Goal: Information Seeking & Learning: Learn about a topic

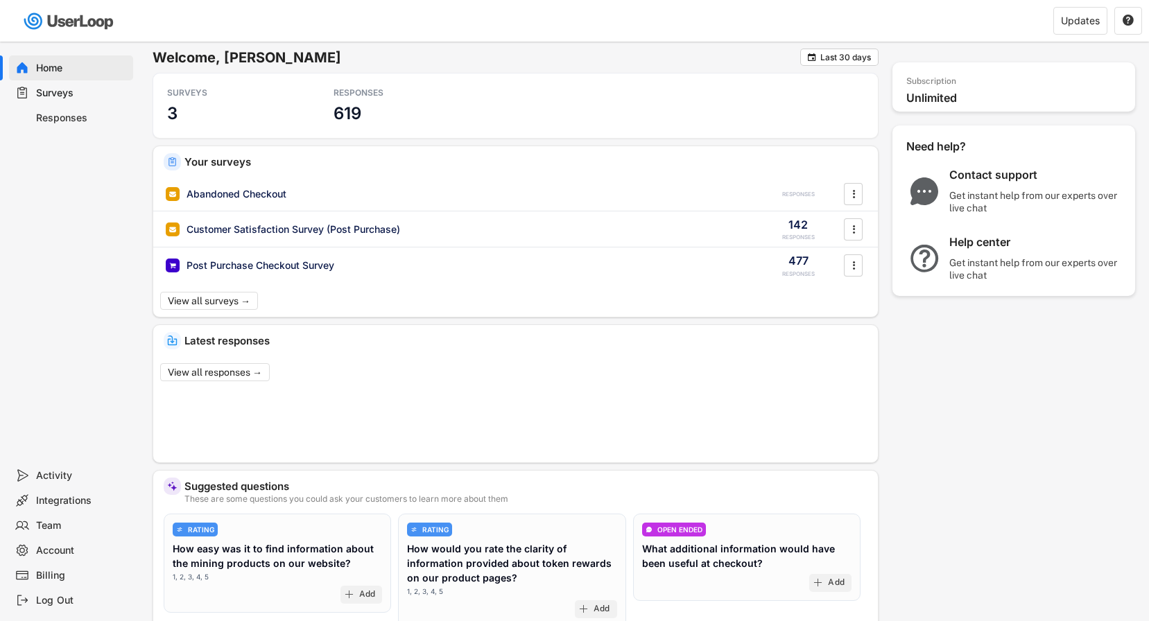
click at [55, 83] on div "Surveys" at bounding box center [71, 92] width 124 height 25
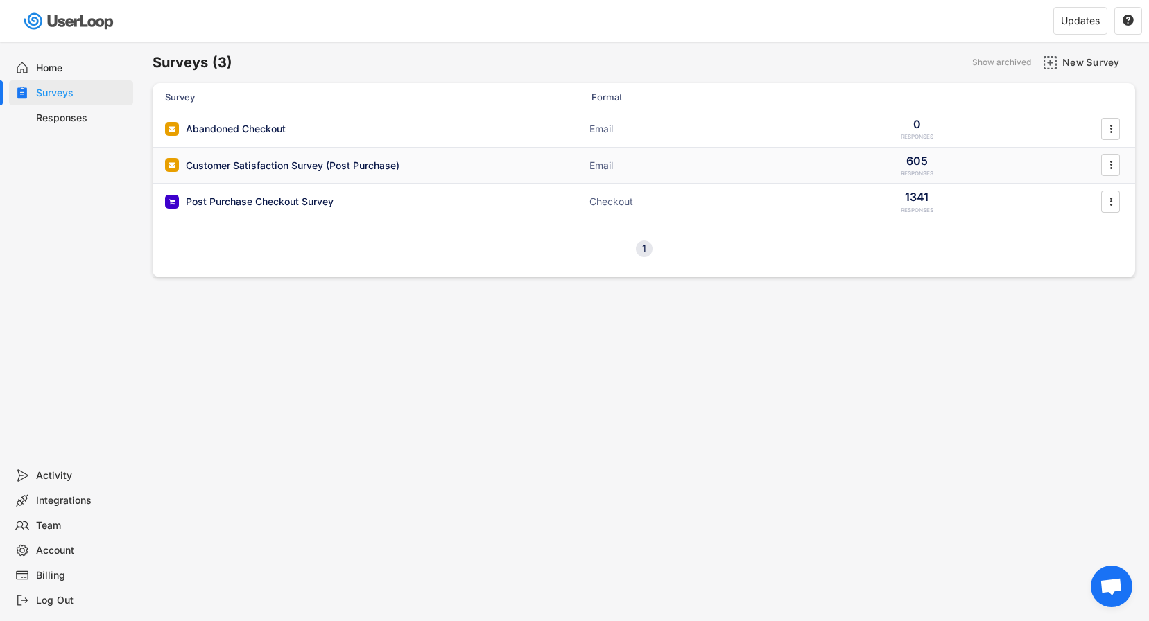
click at [254, 161] on div "Customer Satisfaction Survey (Post Purchase)" at bounding box center [293, 166] width 214 height 14
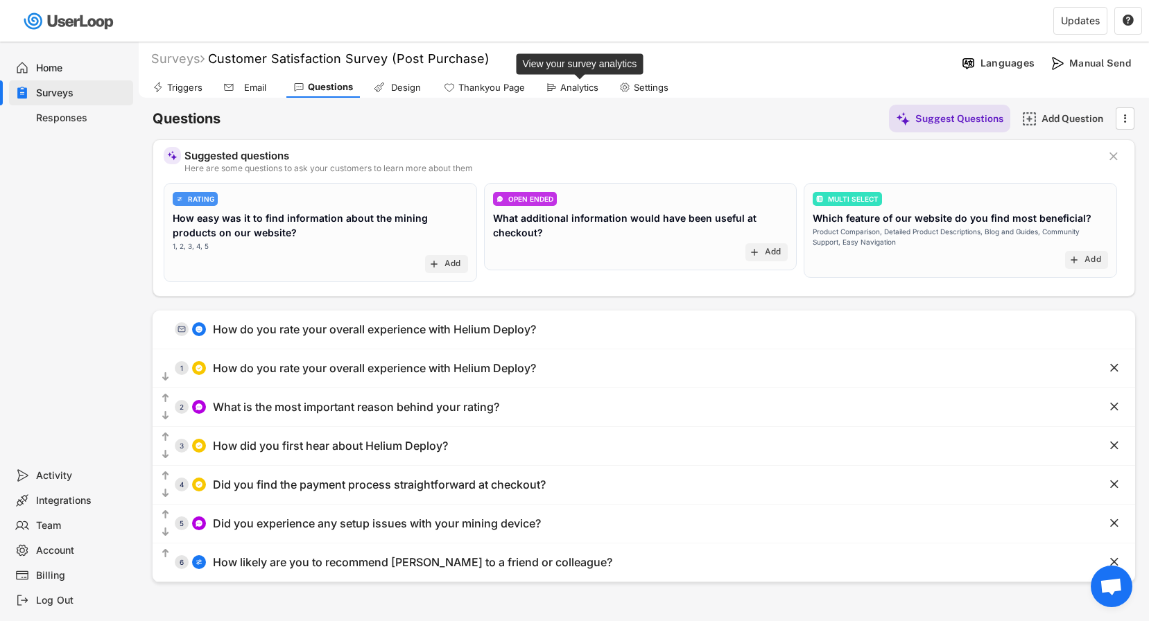
click at [573, 87] on div "Analytics" at bounding box center [579, 88] width 38 height 12
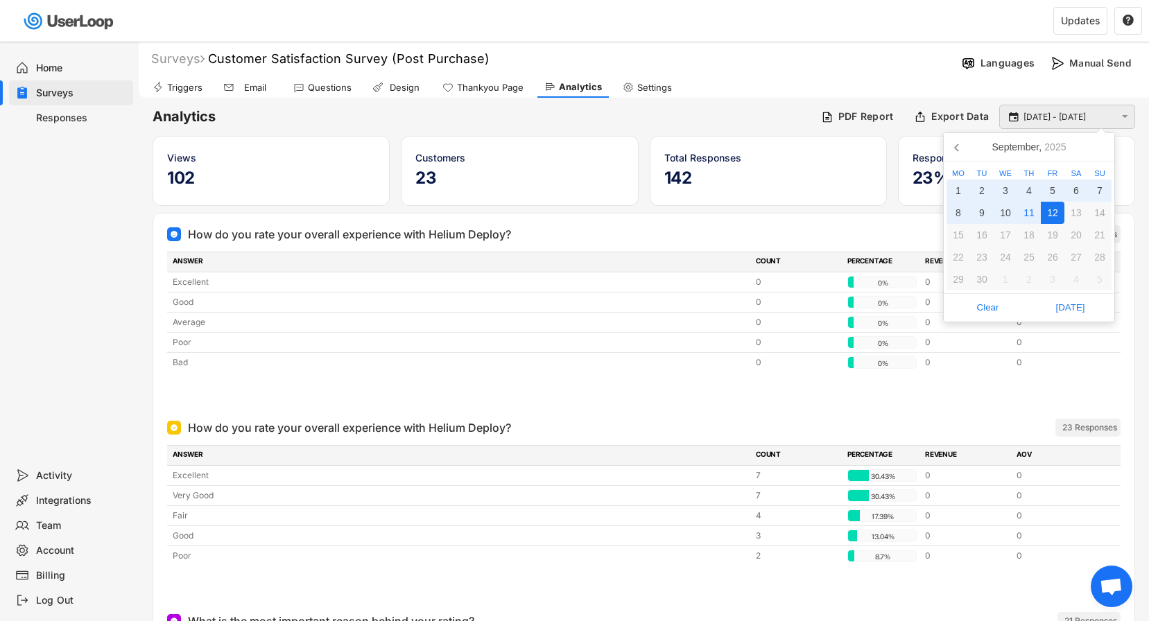
click at [1089, 112] on input "[DATE] - [DATE]" at bounding box center [1070, 117] width 92 height 14
click at [1050, 195] on div "5" at bounding box center [1053, 191] width 24 height 22
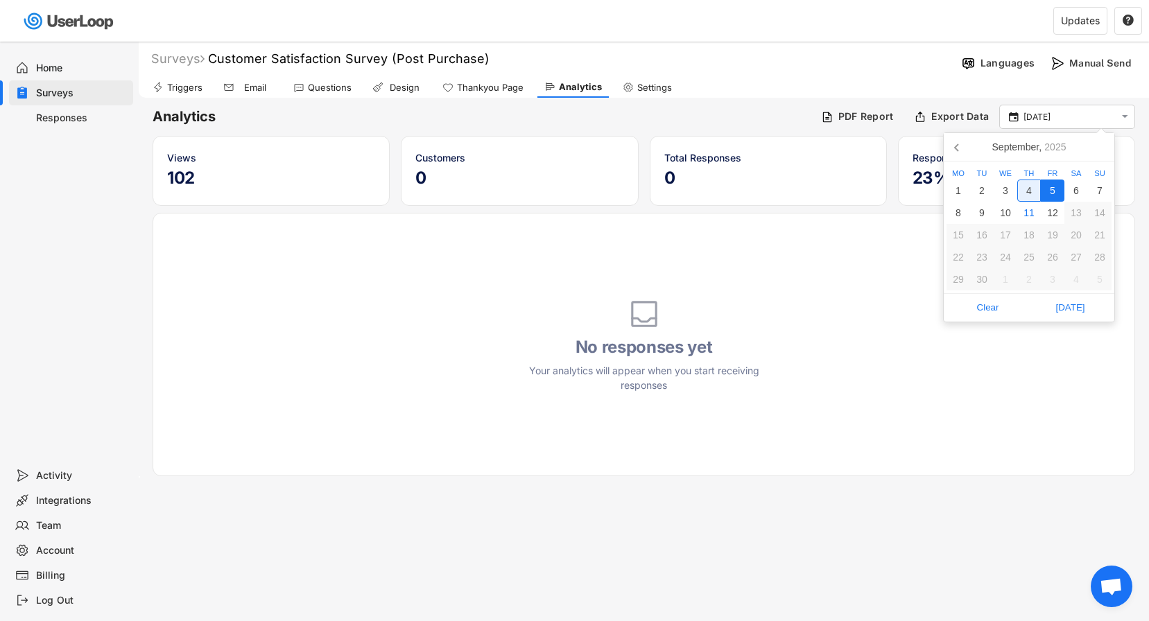
click at [1033, 191] on div "4" at bounding box center [1029, 191] width 24 height 22
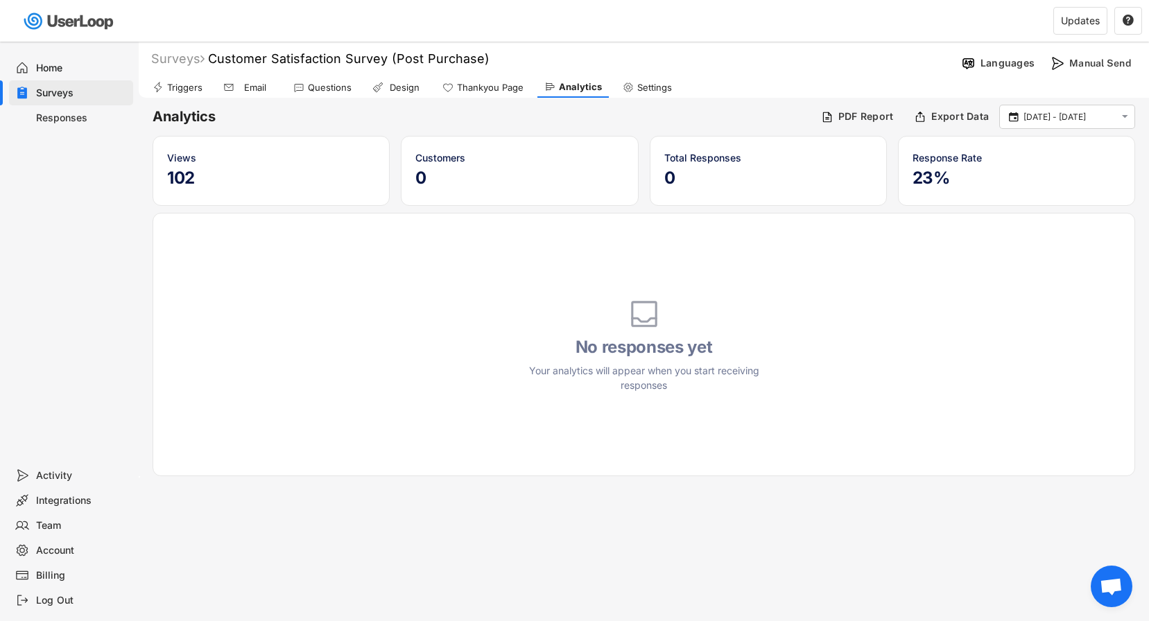
click at [1064, 135] on div "Analytics PDF Report Export Data  [DATE] - [DATE]  Views 102 Customers 0 Tota…" at bounding box center [644, 288] width 1010 height 380
click at [1058, 123] on input "[DATE] - [DATE]" at bounding box center [1070, 117] width 92 height 14
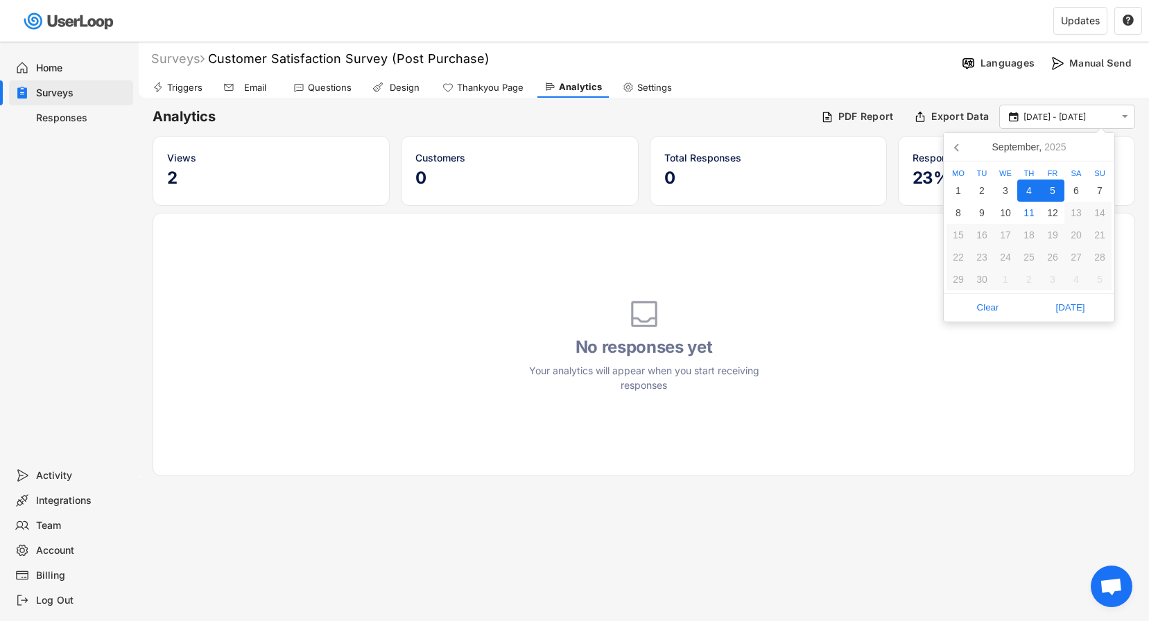
click at [1024, 196] on div "4" at bounding box center [1029, 191] width 24 height 22
click at [1028, 189] on div "4" at bounding box center [1029, 191] width 24 height 22
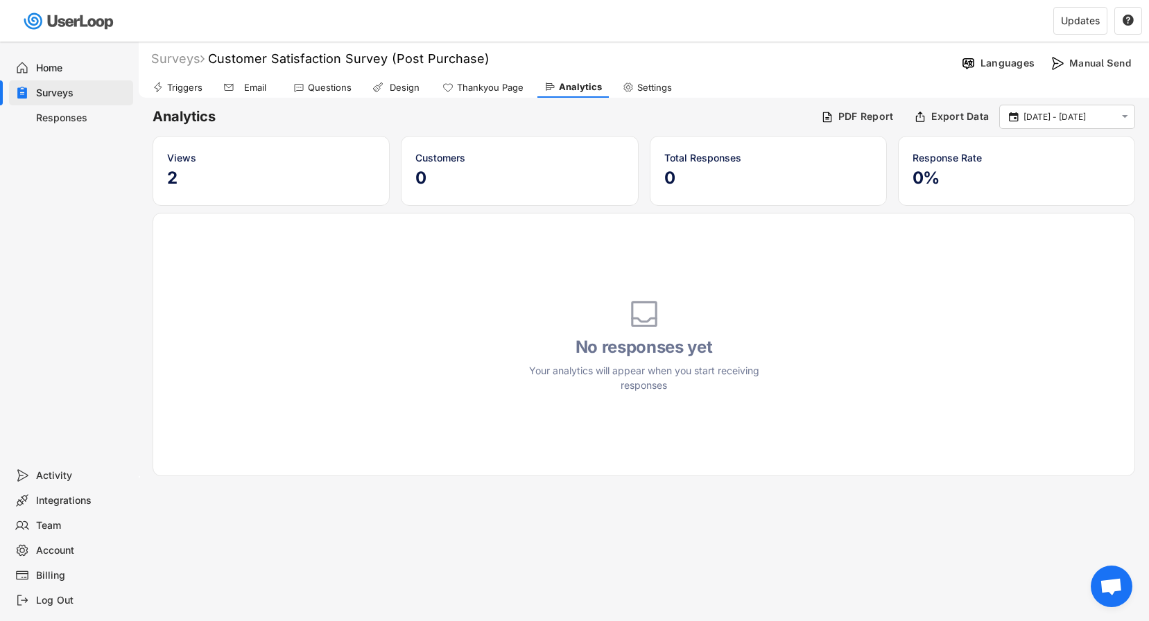
click at [1041, 130] on div "Analytics PDF Report Export Data  [DATE] - [DATE]  Views 2 Customers 0 Total …" at bounding box center [644, 288] width 1010 height 380
click at [1038, 114] on input "[DATE] - [DATE]" at bounding box center [1070, 117] width 92 height 14
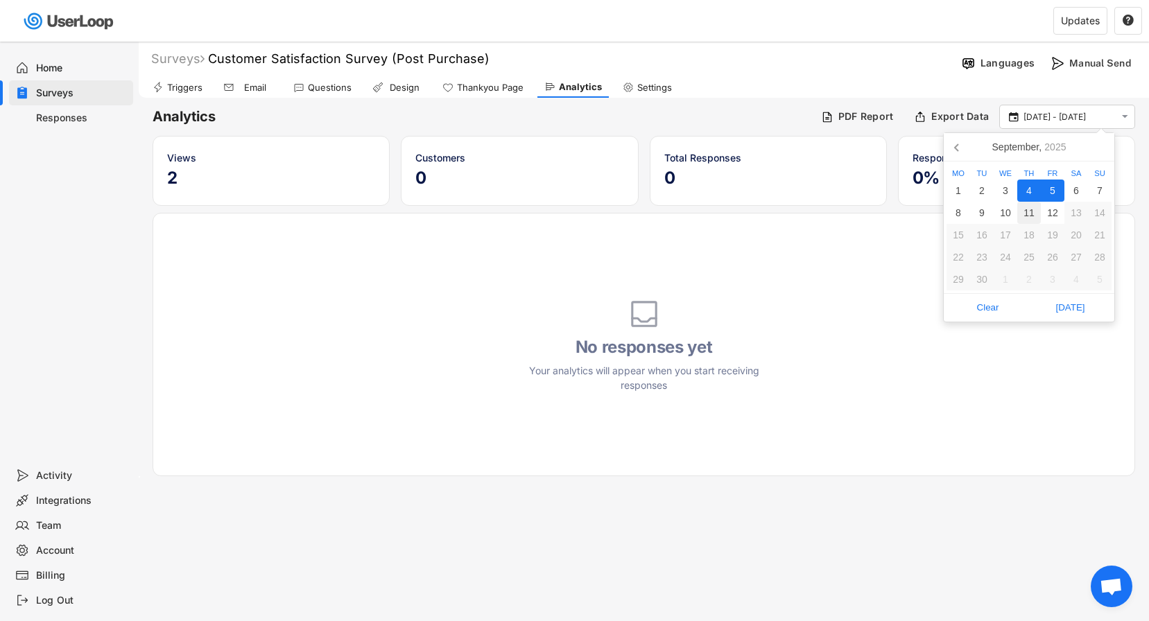
click at [1026, 205] on div "11" at bounding box center [1029, 213] width 24 height 22
click at [1028, 192] on div "4" at bounding box center [1029, 191] width 24 height 22
type input "[DATE] - [DATE]"
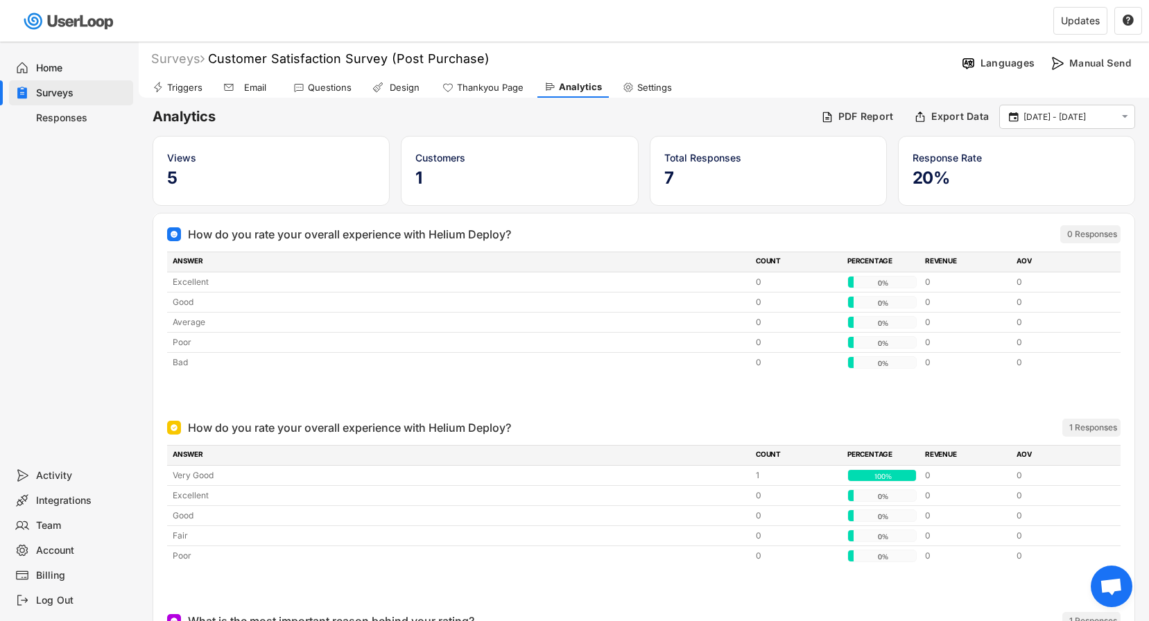
click at [881, 78] on div "Triggers Email Questions Design Thankyou Page Analytics Settings" at bounding box center [644, 86] width 1010 height 24
click at [74, 85] on div "Surveys" at bounding box center [71, 92] width 124 height 25
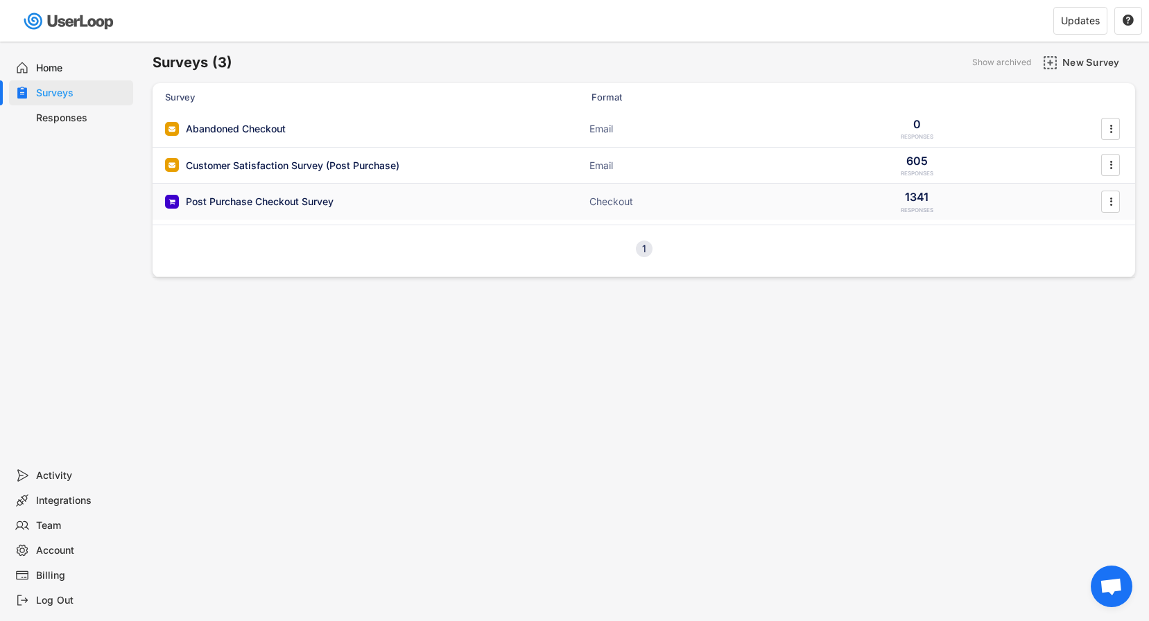
click at [294, 198] on div "Post Purchase Checkout Survey" at bounding box center [260, 202] width 148 height 14
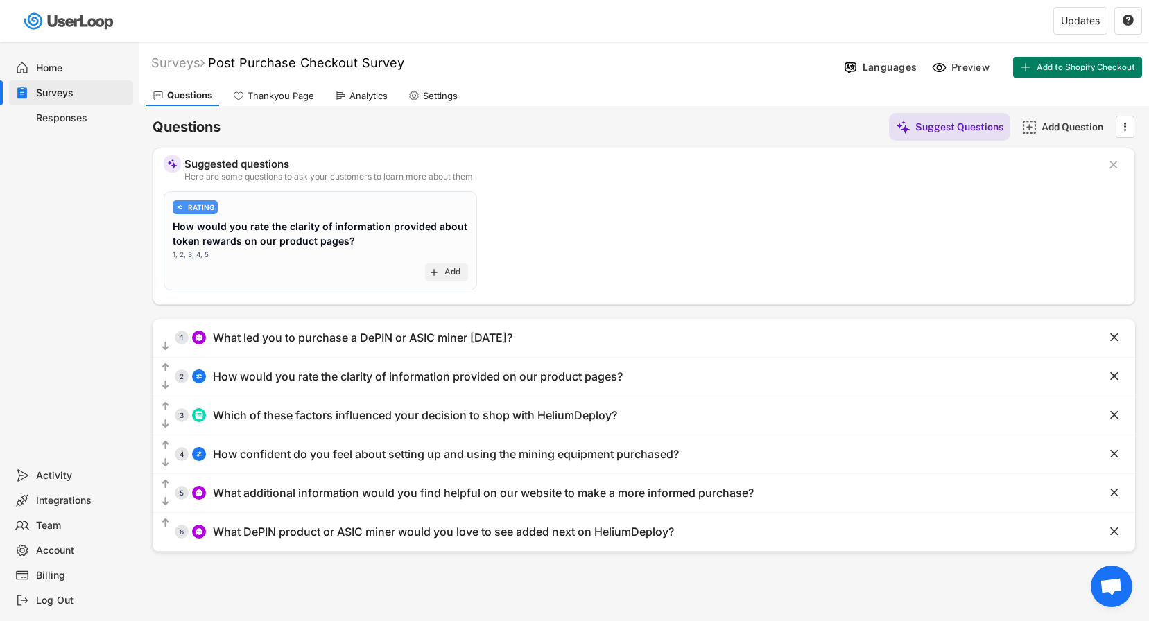
click at [363, 103] on div "Analytics" at bounding box center [361, 95] width 67 height 21
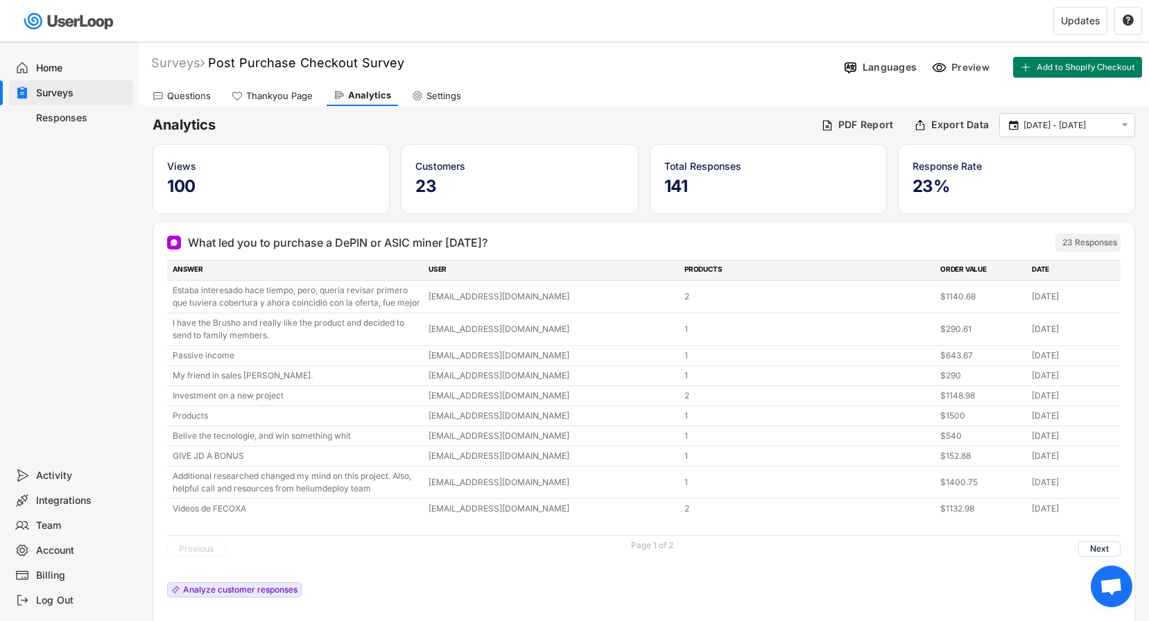
click at [1079, 134] on div " [DATE] - [DATE] " at bounding box center [1067, 125] width 136 height 24
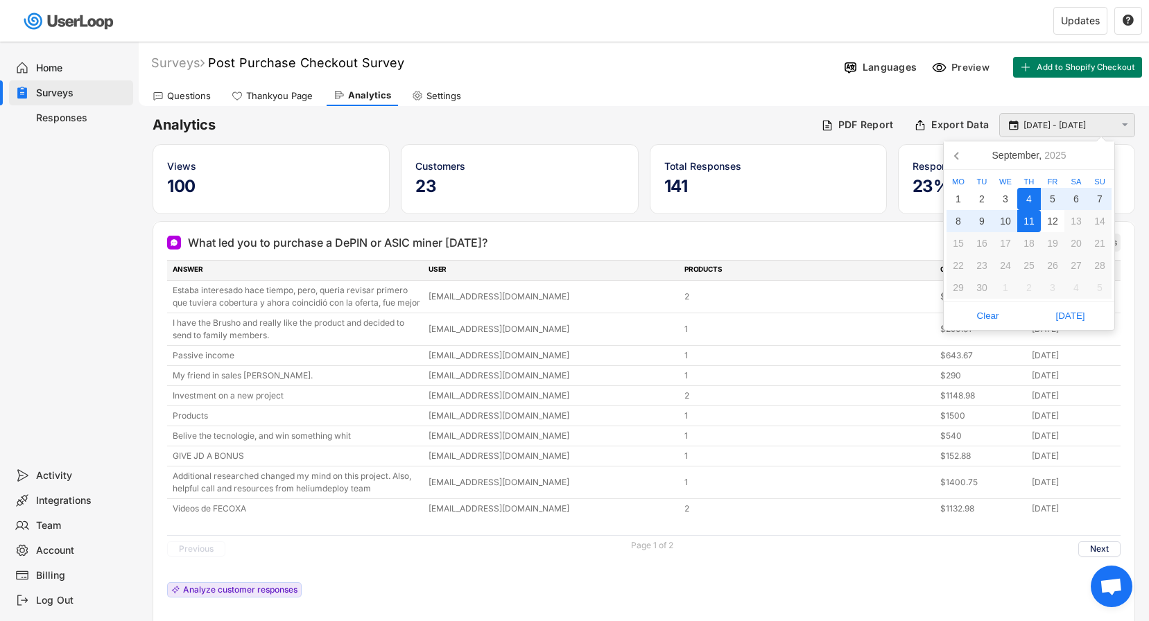
click at [1070, 130] on input "[DATE] - [DATE]" at bounding box center [1070, 126] width 92 height 14
click at [778, 269] on div "PRODUCTS" at bounding box center [809, 270] width 248 height 12
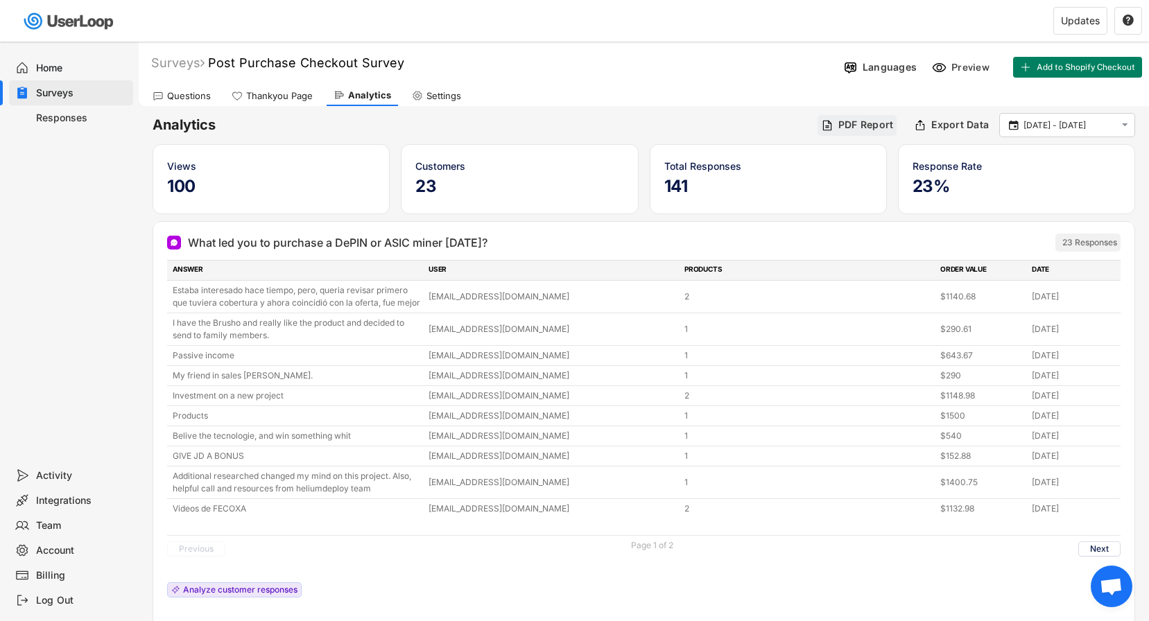
click at [852, 120] on div "PDF Report" at bounding box center [865, 125] width 55 height 12
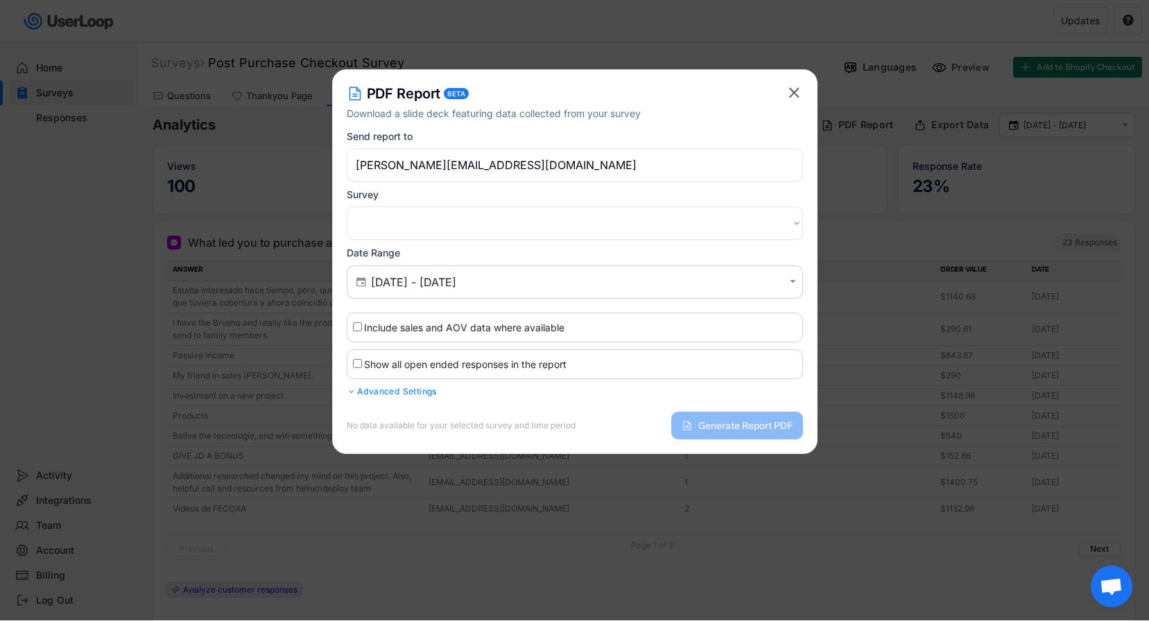
select select ""1348695171700984260__LOOKUP__1746709608366x532919983806063000""
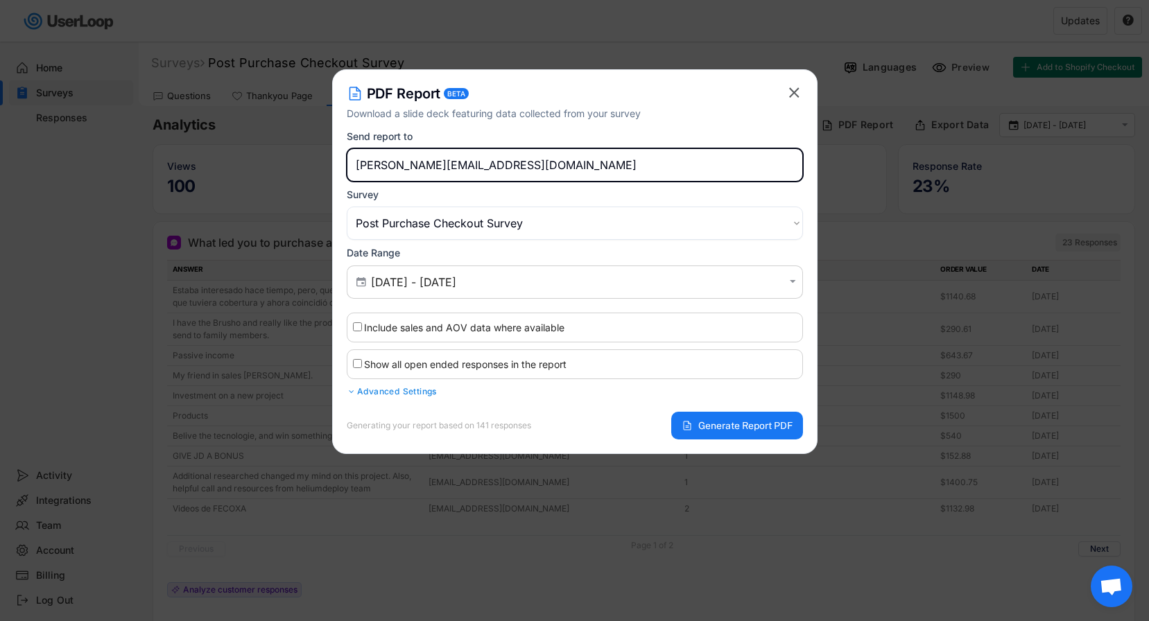
drag, startPoint x: 396, startPoint y: 169, endPoint x: 297, endPoint y: 169, distance: 99.2
click at [297, 169] on body "Welcome, [PERSON_NAME]  Last 30 days SURVEYS 3 RESPONSES 619 Your surveys Aban…" at bounding box center [574, 310] width 1149 height 621
click at [692, 410] on div "Generating your report based on 141 responses Generate Report PDF" at bounding box center [575, 420] width 456 height 39
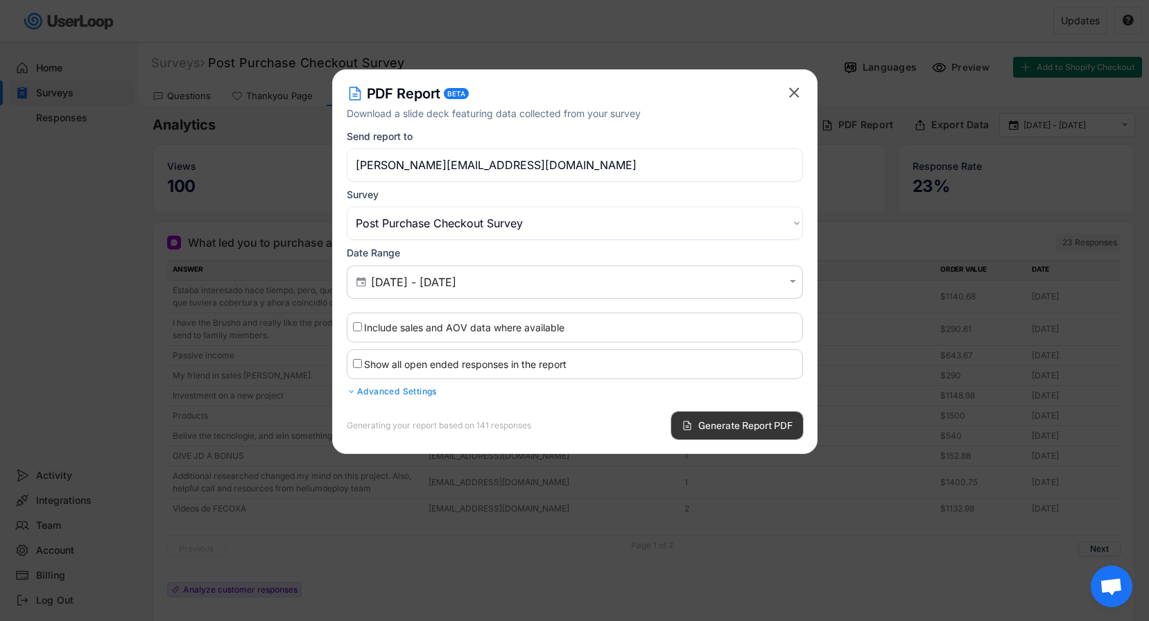
click at [698, 419] on button "Generate Report PDF" at bounding box center [737, 426] width 132 height 28
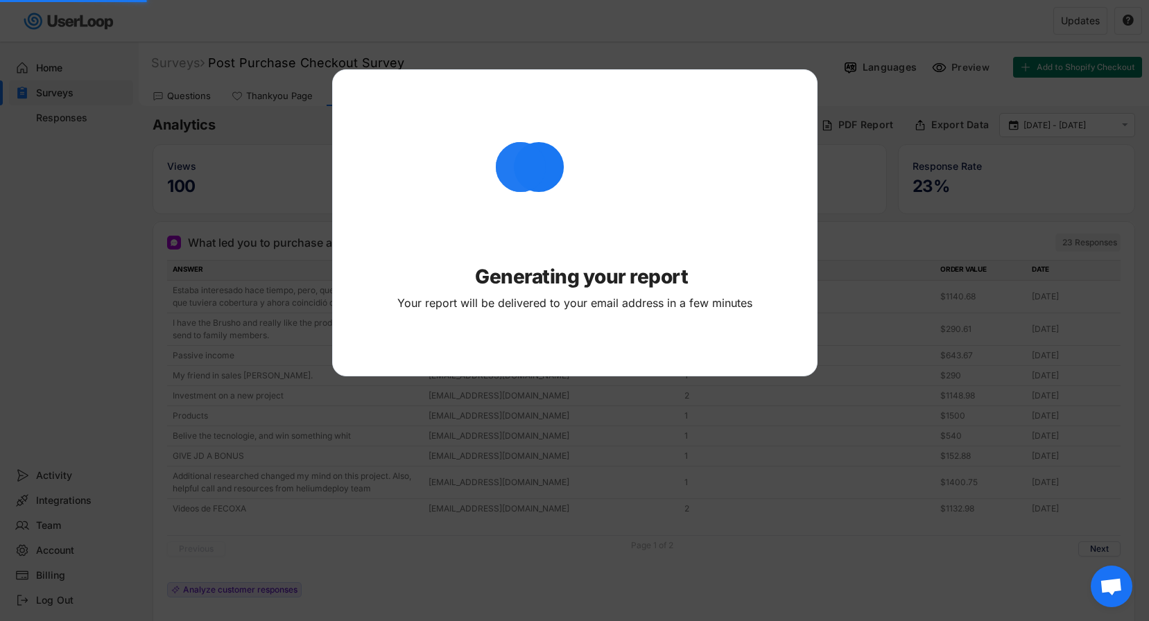
type input "[PERSON_NAME][EMAIL_ADDRESS][DOMAIN_NAME]"
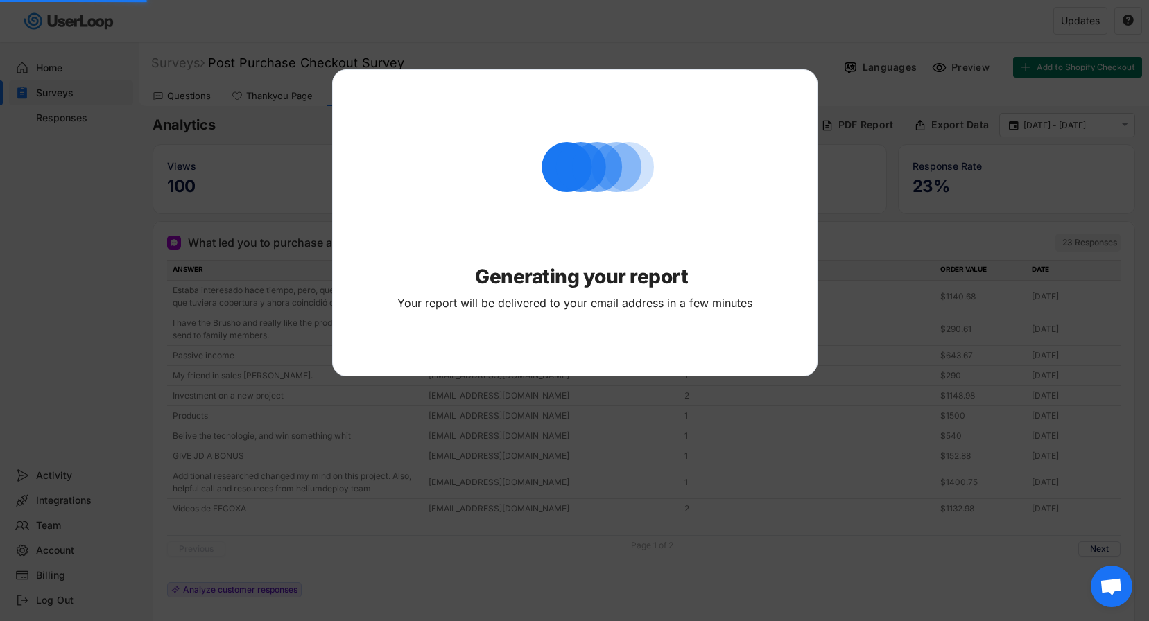
select select ""PLACEHOLDER_1427118222253""
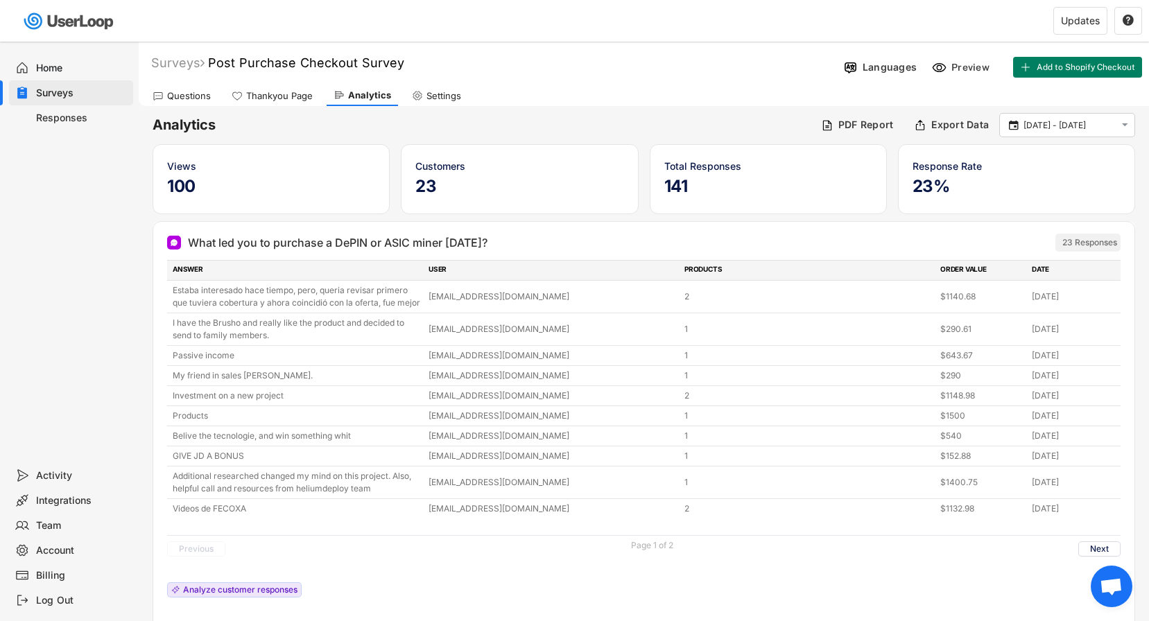
click at [45, 110] on div "Responses" at bounding box center [71, 117] width 124 height 25
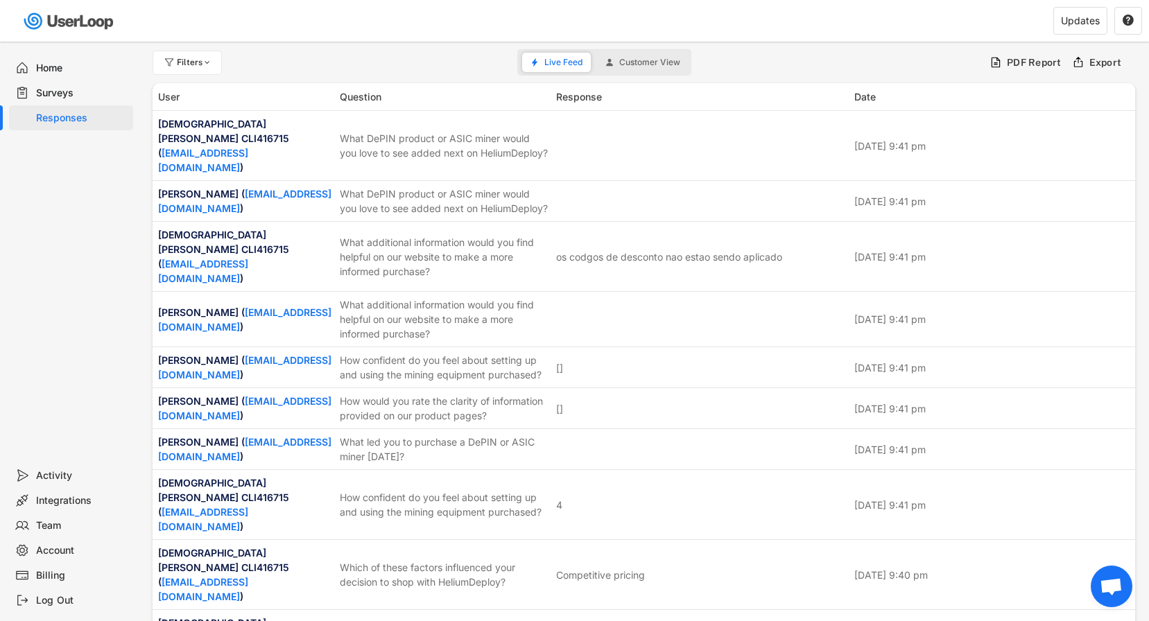
click at [99, 99] on div "Surveys" at bounding box center [82, 93] width 92 height 13
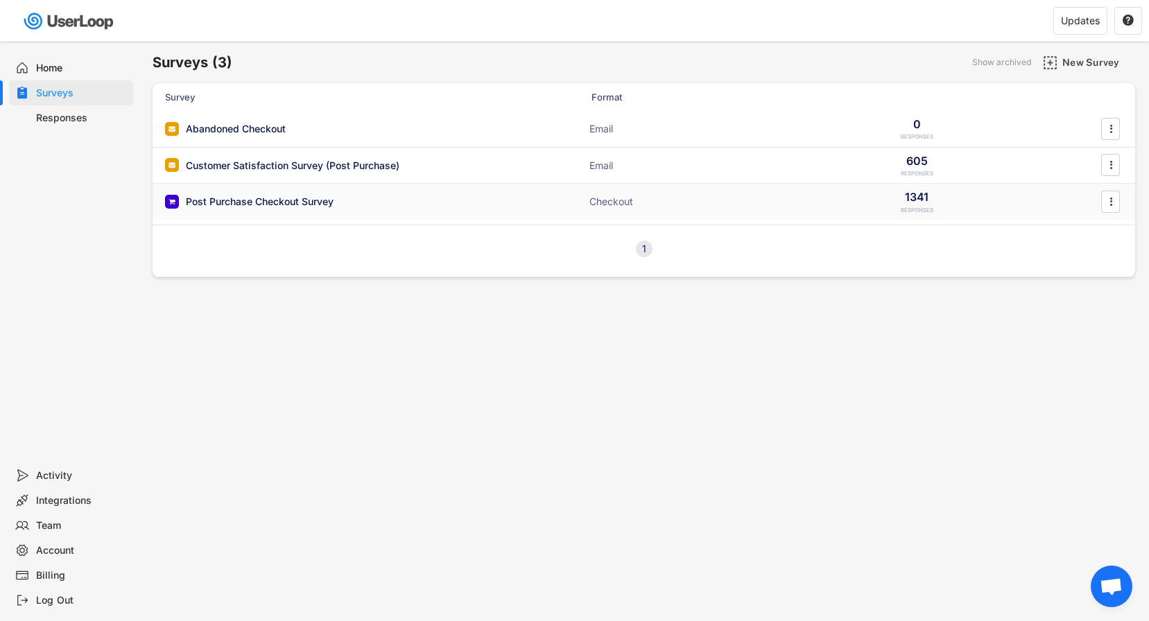
click at [239, 198] on div "Post Purchase Checkout Survey" at bounding box center [260, 202] width 148 height 14
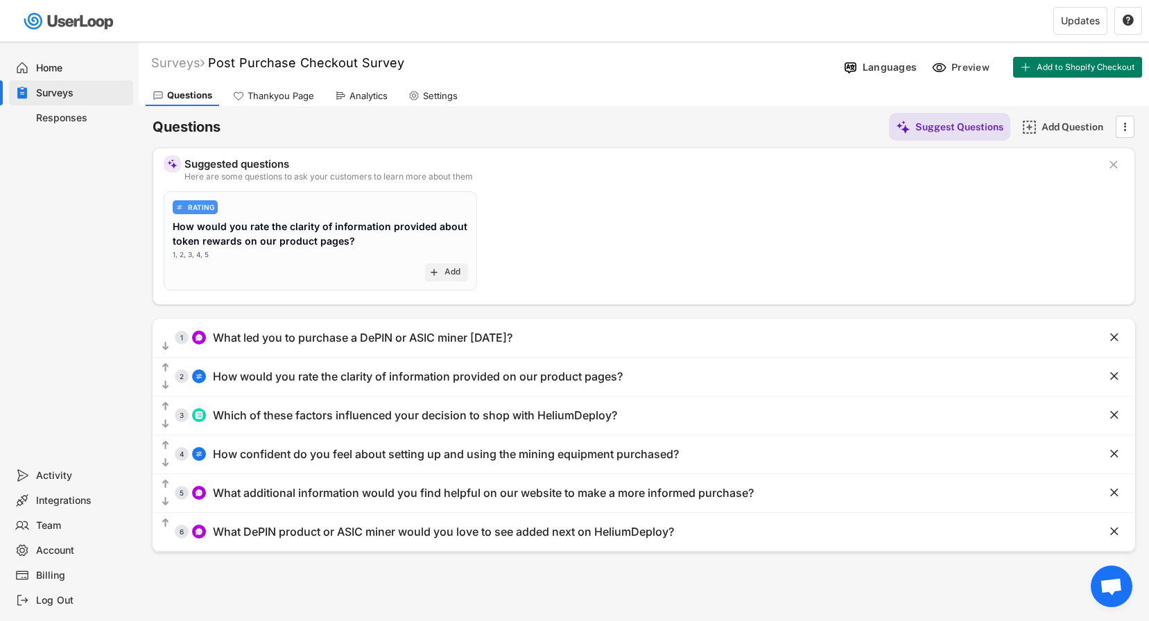
click at [363, 257] on div "RATING How would you rate the clarity of information provided about token rewar…" at bounding box center [320, 230] width 295 height 60
click at [348, 214] on div "RATING How would you rate the clarity of information provided about token rewar…" at bounding box center [320, 230] width 295 height 60
click at [362, 114] on div "Questions Suggest Questions Add Question " at bounding box center [644, 127] width 983 height 28
click at [357, 98] on div "Analytics" at bounding box center [369, 96] width 38 height 12
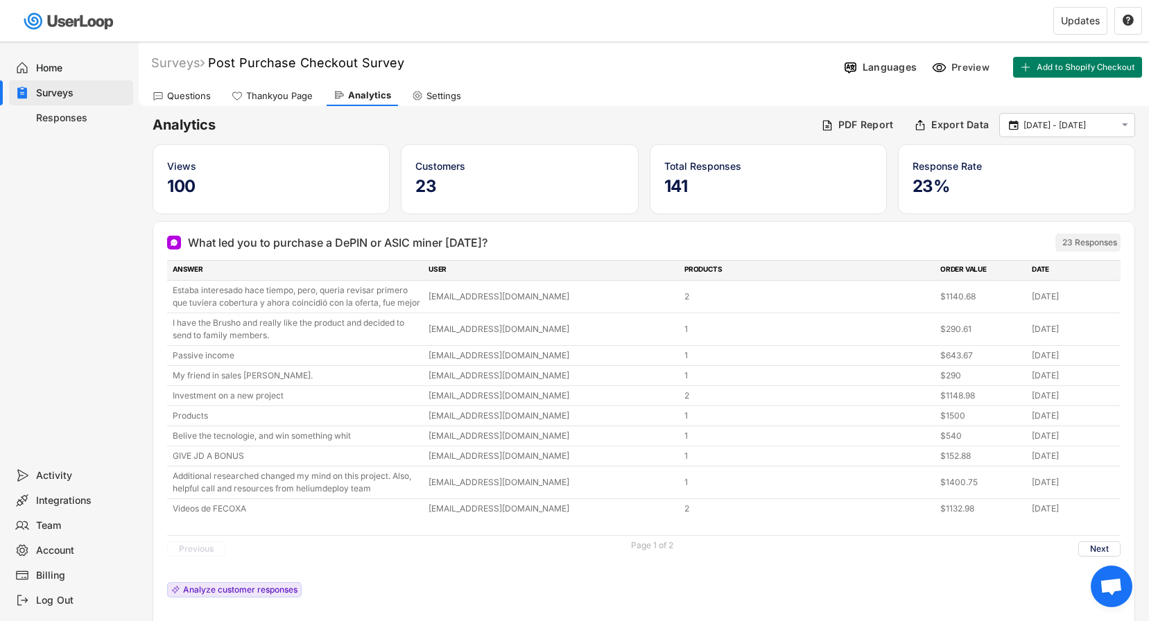
click at [188, 100] on div "Questions" at bounding box center [189, 96] width 44 height 12
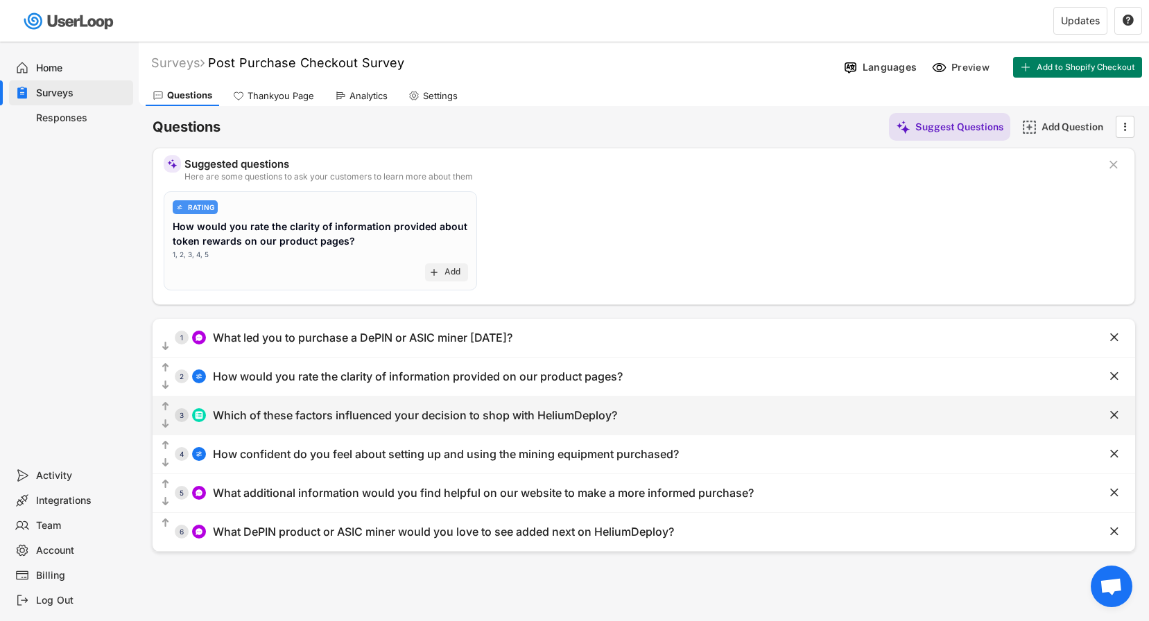
scroll to position [49, 0]
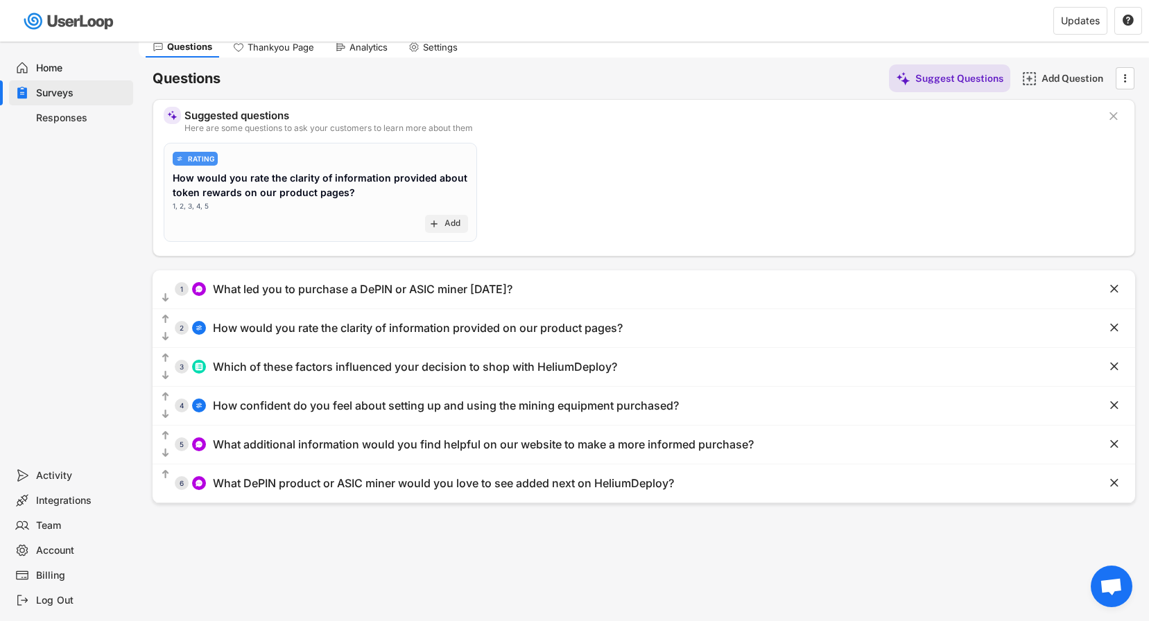
click at [358, 58] on div "Questions Suggest Questions Add Question  Suggested questions Here are some qu…" at bounding box center [644, 281] width 983 height 446
click at [350, 48] on div "Analytics" at bounding box center [369, 48] width 38 height 12
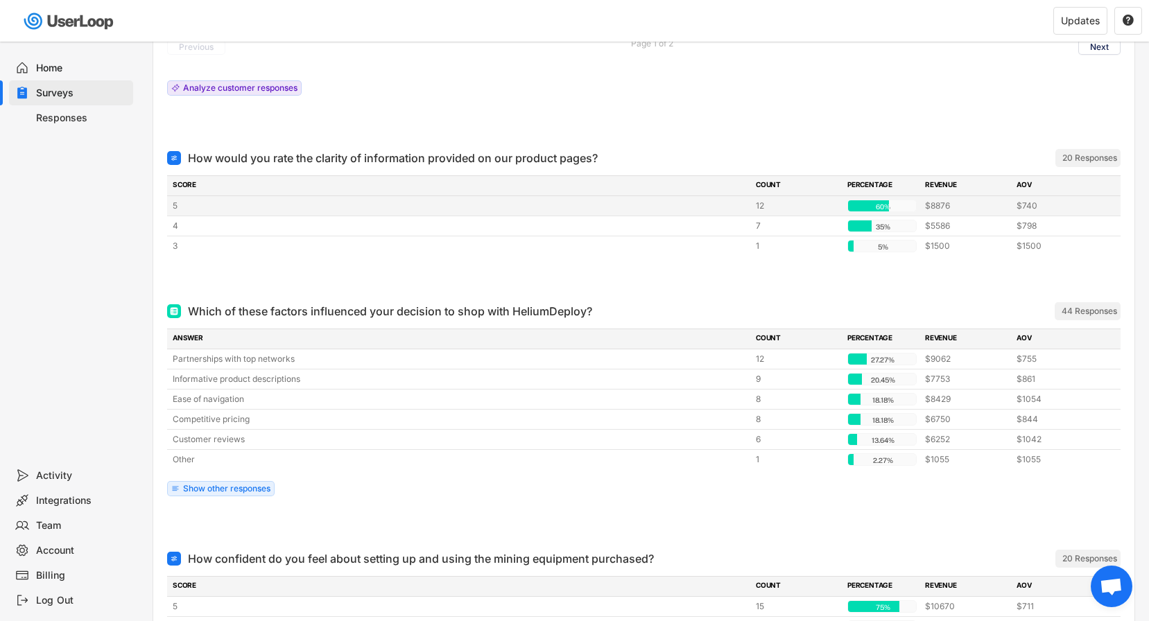
scroll to position [501, 0]
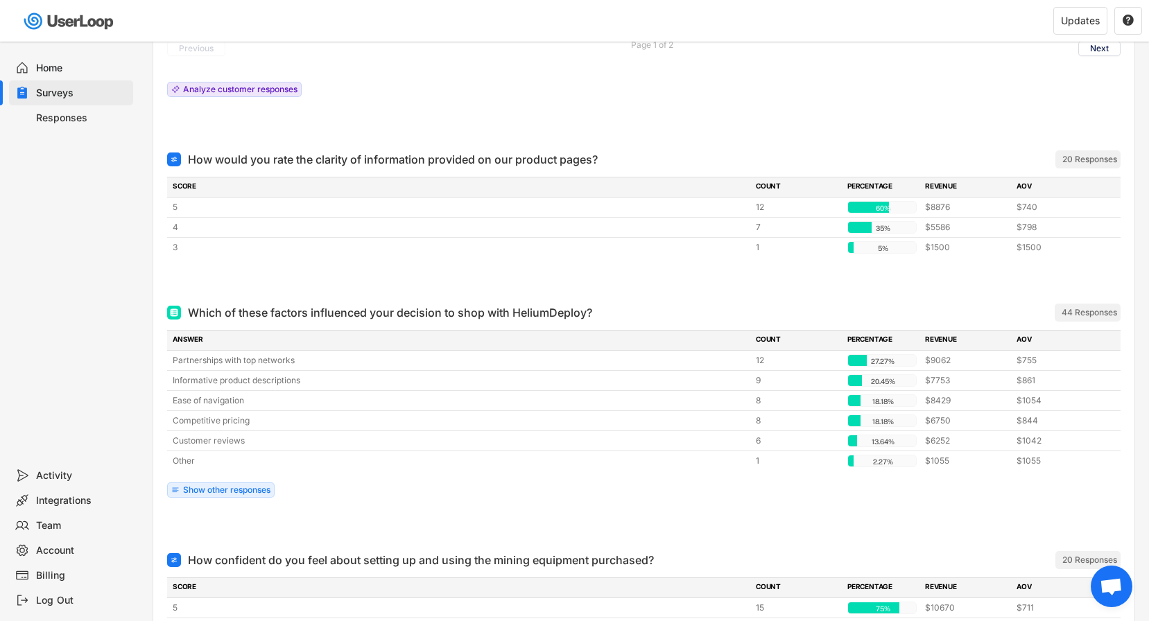
click at [702, 277] on div at bounding box center [644, 278] width 954 height 28
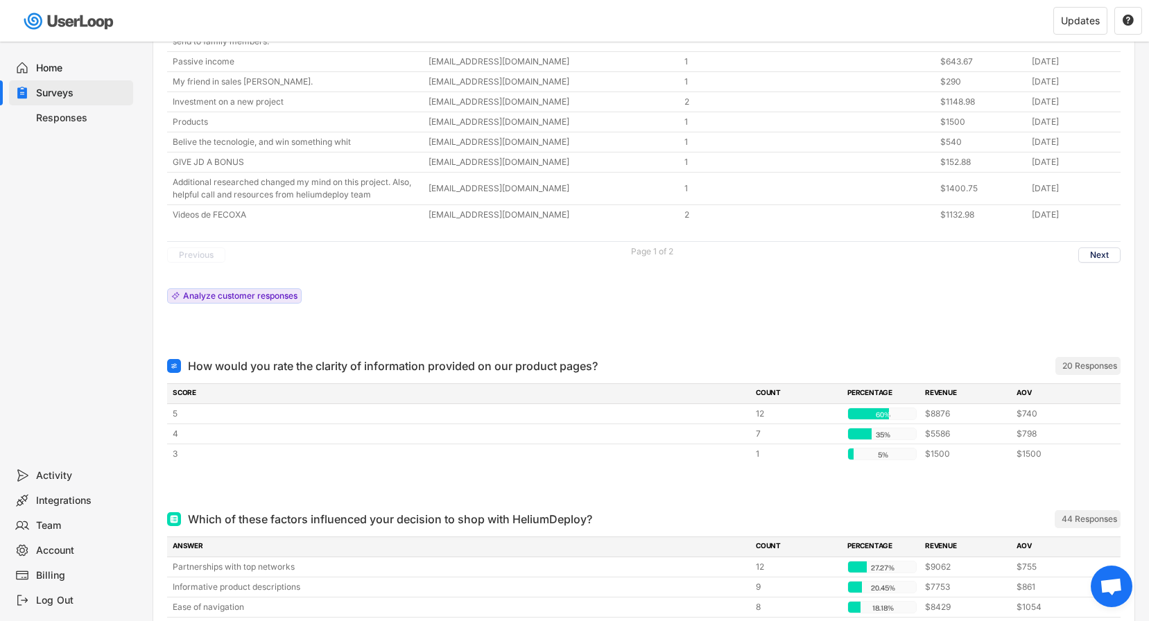
scroll to position [0, 0]
